Goal: Information Seeking & Learning: Learn about a topic

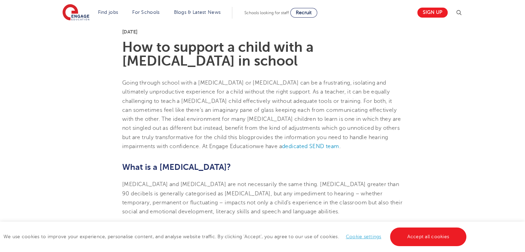
scroll to position [195, 0]
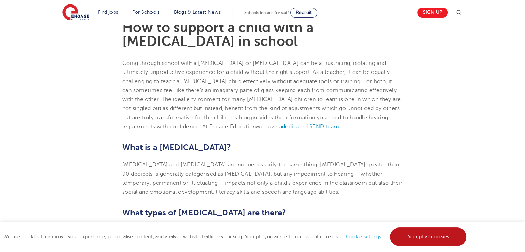
click at [429, 235] on link "Accept all cookies" at bounding box center [428, 236] width 77 height 19
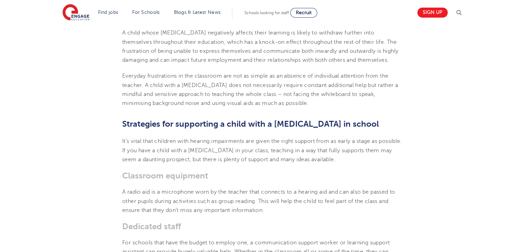
scroll to position [825, 0]
click at [460, 91] on section "[DATE] How to support a child with a [MEDICAL_DATA] in school Going through sch…" at bounding box center [262, 216] width 418 height 1703
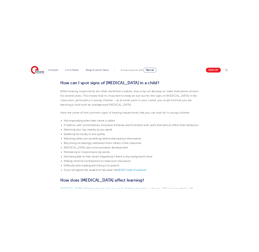
scroll to position [535, 0]
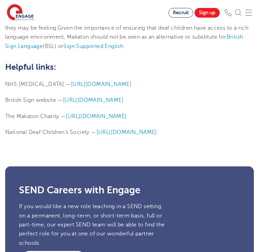
scroll to position [1720, 0]
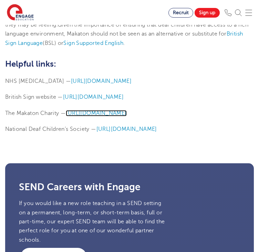
click at [99, 110] on span "[URL][DOMAIN_NAME]" at bounding box center [96, 113] width 61 height 6
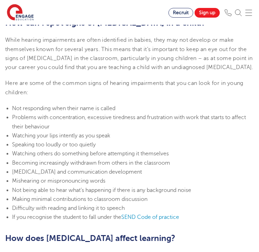
scroll to position [541, 0]
